Goal: Information Seeking & Learning: Learn about a topic

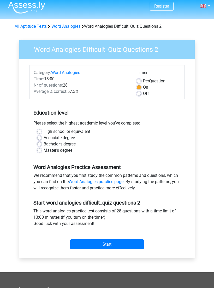
scroll to position [3, 0]
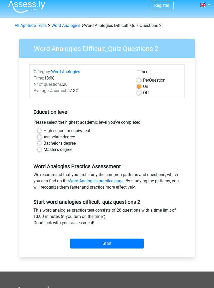
click at [44, 149] on label "Master's degree" at bounding box center [58, 150] width 29 height 6
click at [41, 149] on input "Master's degree" at bounding box center [39, 149] width 4 height 5
radio input "true"
click at [44, 142] on label "Bachelor's degree" at bounding box center [60, 143] width 32 height 6
click at [40, 142] on input "Bachelor's degree" at bounding box center [39, 142] width 4 height 5
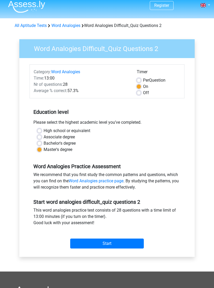
radio input "true"
click at [131, 245] on input "Start" at bounding box center [107, 244] width 74 height 10
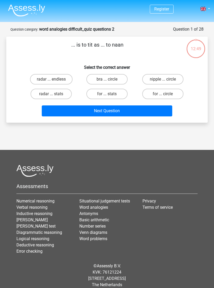
click at [122, 81] on label "bra ... circle" at bounding box center [107, 79] width 41 height 10
click at [111, 81] on input "bra ... circle" at bounding box center [108, 80] width 3 height 3
radio input "true"
click at [138, 110] on button "Next Question" at bounding box center [107, 110] width 131 height 11
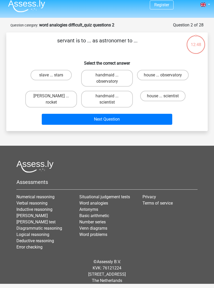
scroll to position [9, 0]
click at [150, 72] on label "house ... observatory" at bounding box center [163, 75] width 52 height 10
click at [163, 75] on input "house ... observatory" at bounding box center [164, 76] width 3 height 3
radio input "true"
click at [113, 114] on button "Next Question" at bounding box center [107, 119] width 131 height 11
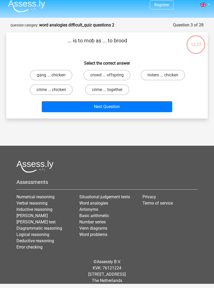
click at [151, 70] on label "rioters ... chicken" at bounding box center [163, 75] width 44 height 10
click at [163, 75] on input "rioters ... chicken" at bounding box center [164, 76] width 3 height 3
radio input "true"
click at [128, 103] on button "Next Question" at bounding box center [107, 106] width 131 height 11
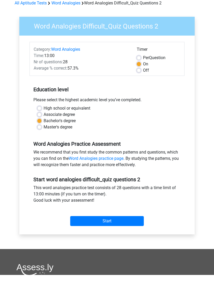
scroll to position [13, 0]
